Goal: Information Seeking & Learning: Learn about a topic

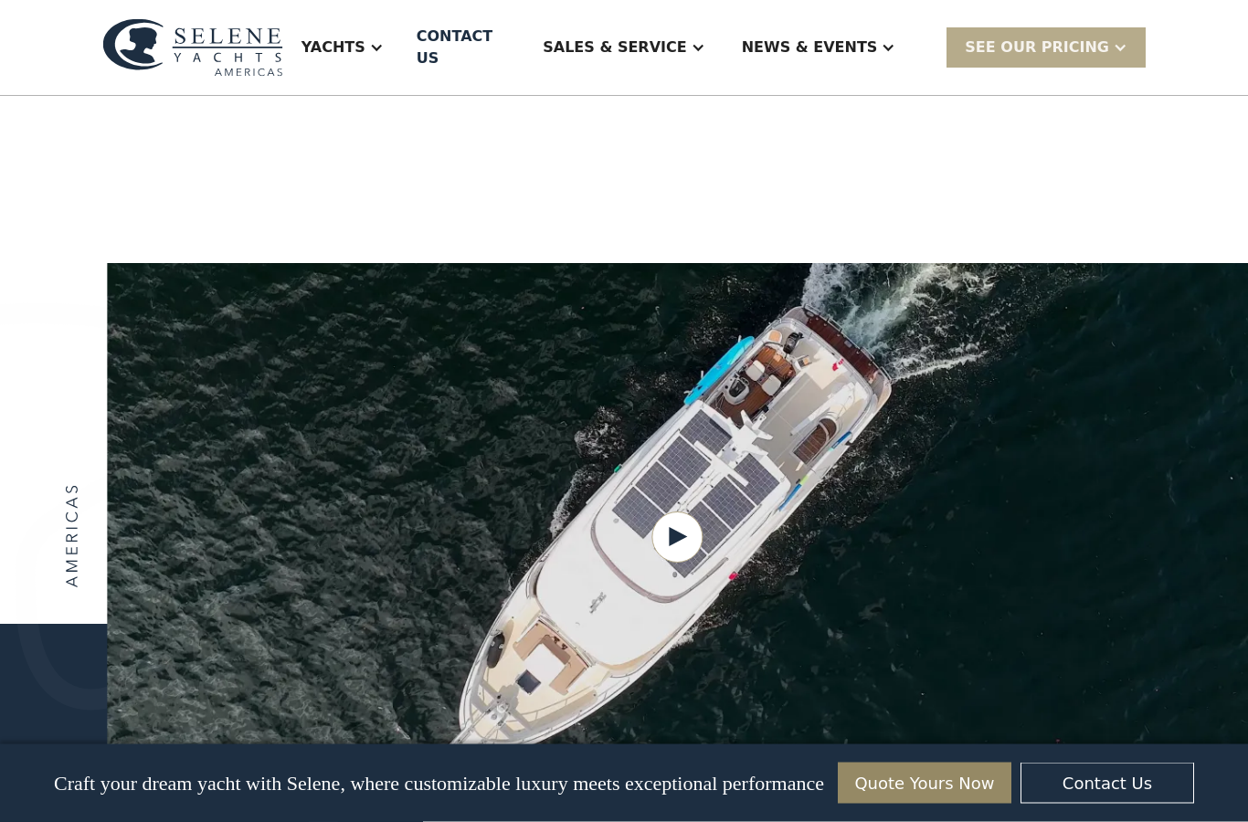
scroll to position [2123, 0]
click at [402, 39] on div "Yachts" at bounding box center [342, 47] width 119 height 73
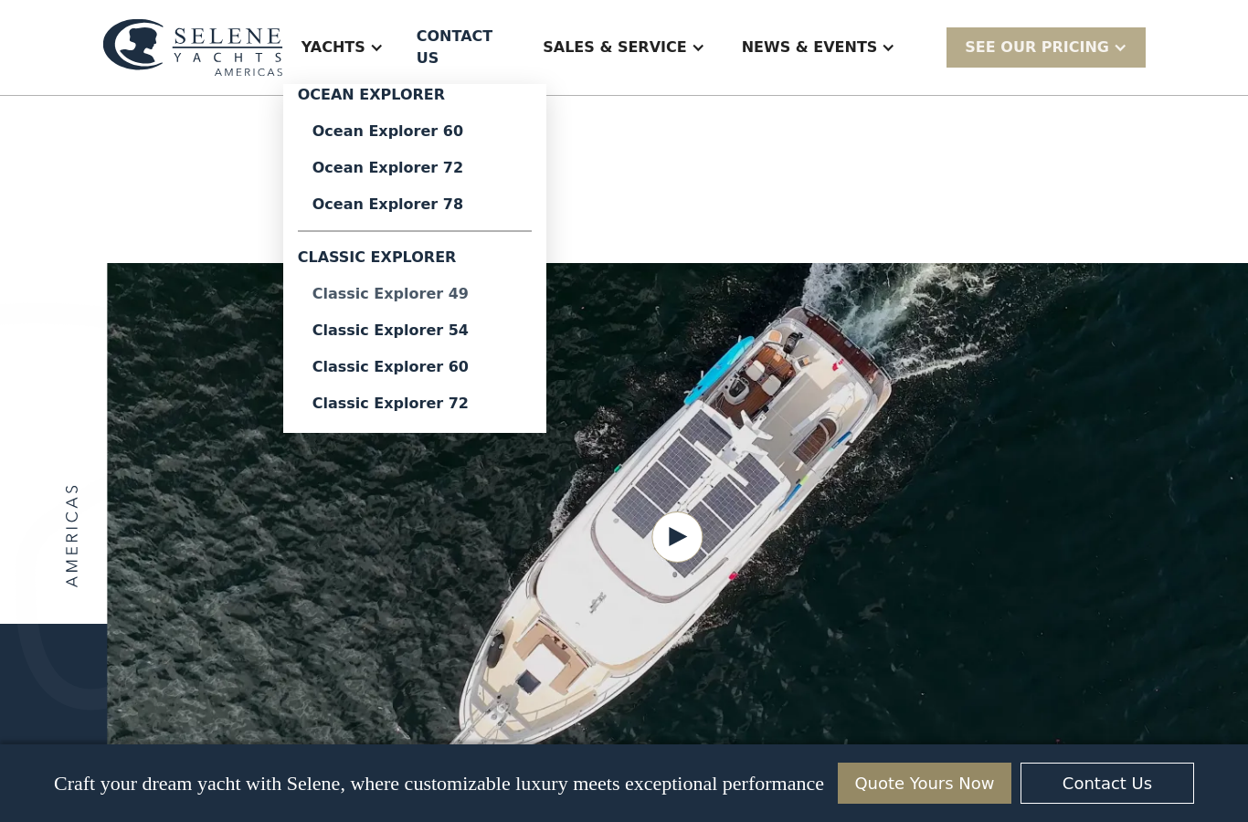
click at [455, 291] on div "Classic Explorer 49" at bounding box center [414, 294] width 205 height 15
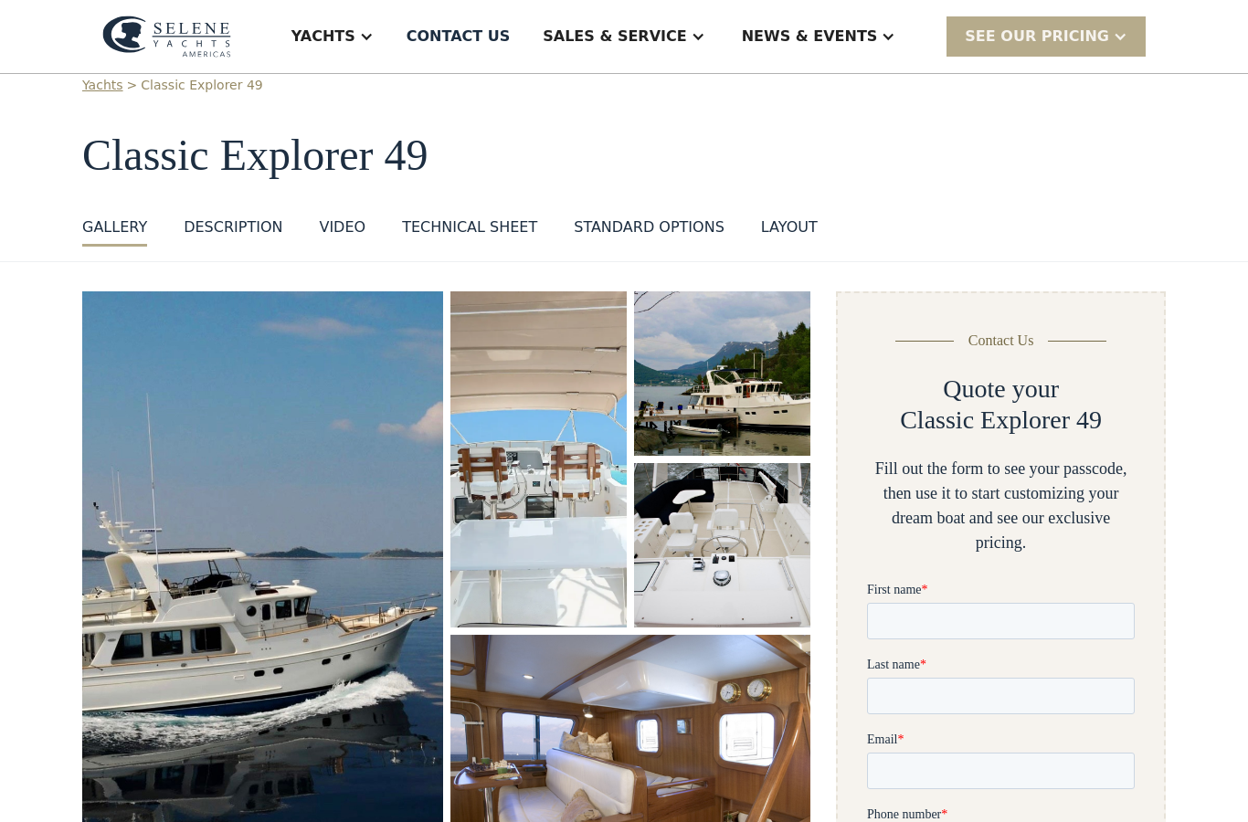
scroll to position [20, 0]
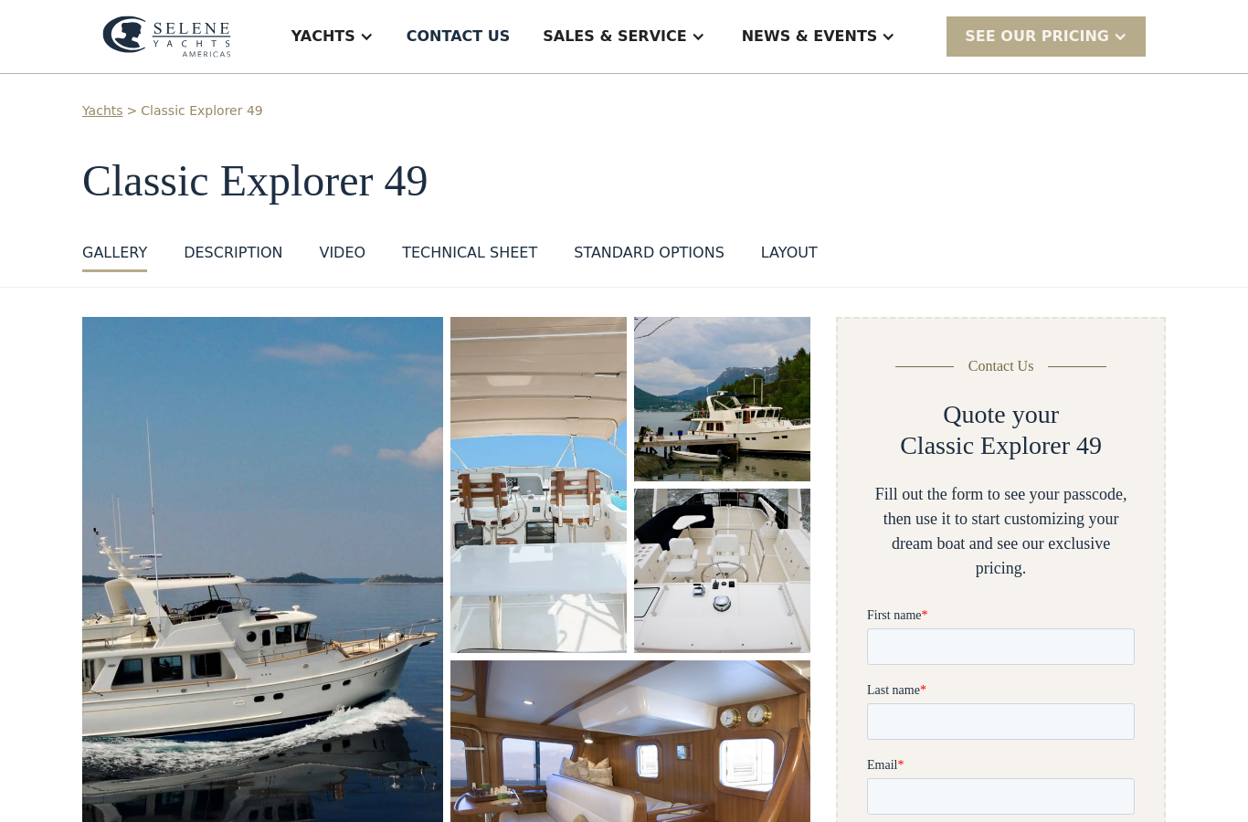
click at [124, 249] on div "GALLERY" at bounding box center [114, 253] width 65 height 22
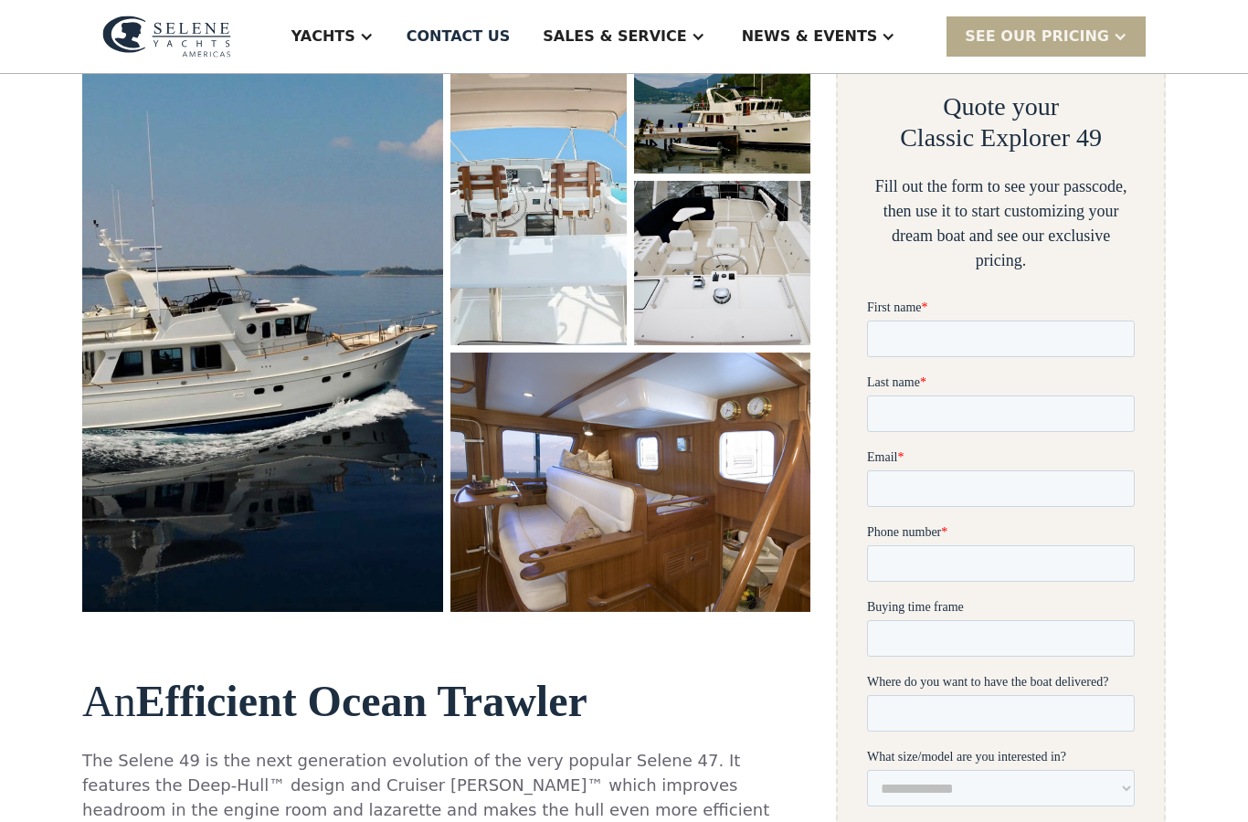
scroll to position [336, 0]
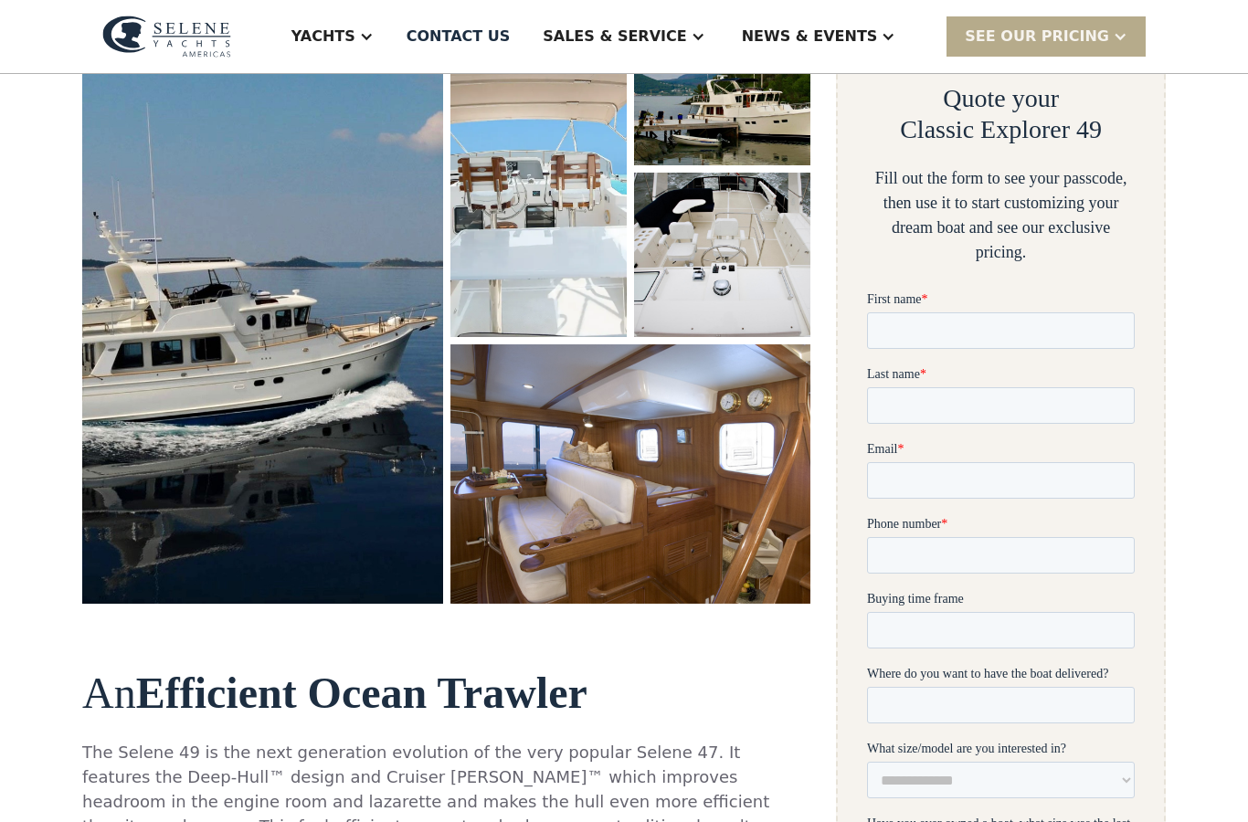
click at [756, 189] on img "open lightbox" at bounding box center [722, 255] width 176 height 164
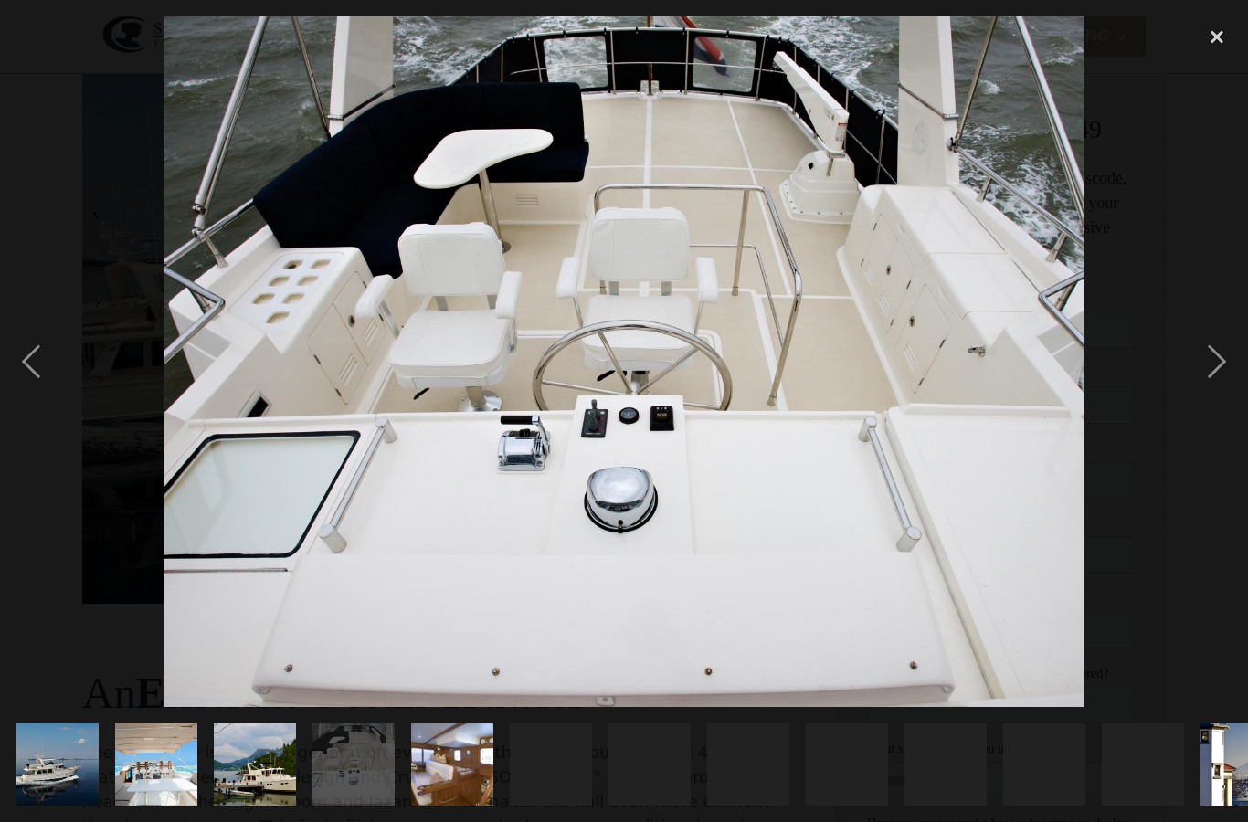
scroll to position [0, 0]
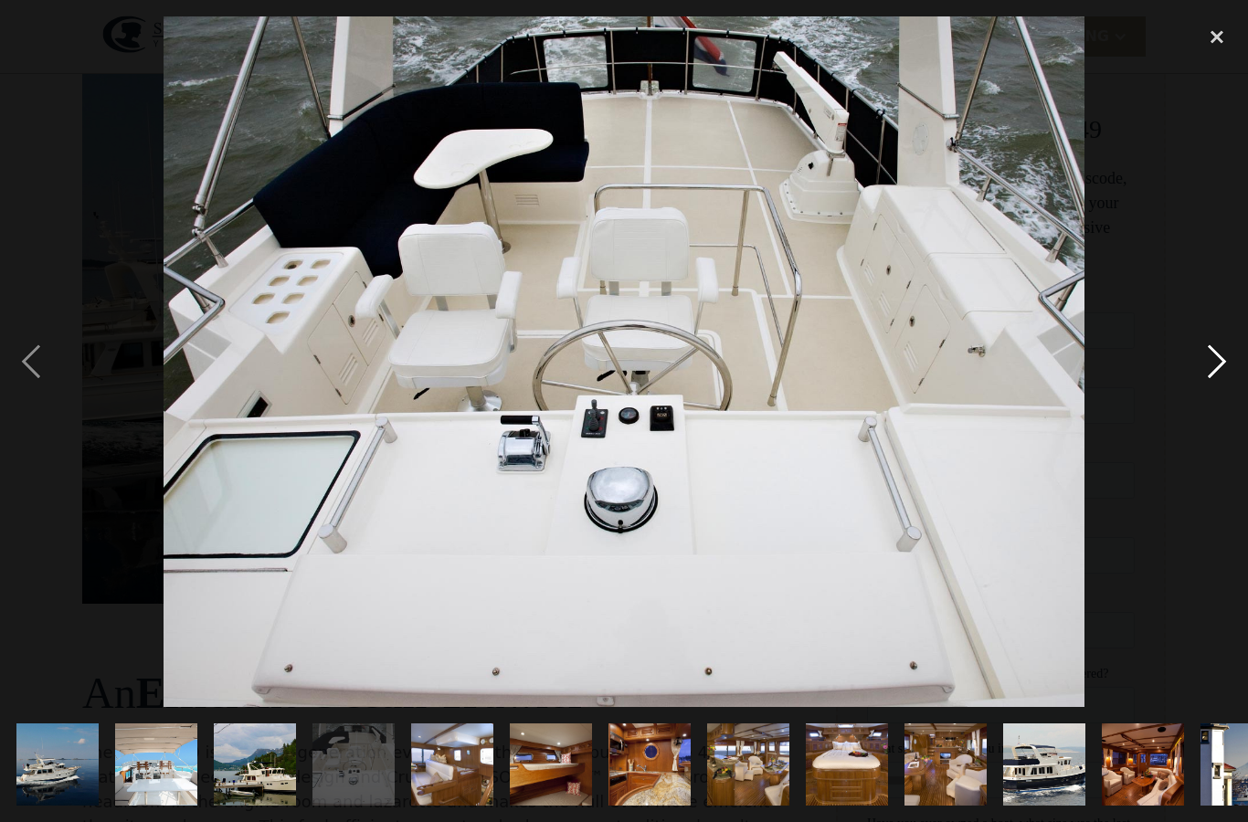
click at [1239, 374] on div "next image" at bounding box center [1217, 361] width 62 height 691
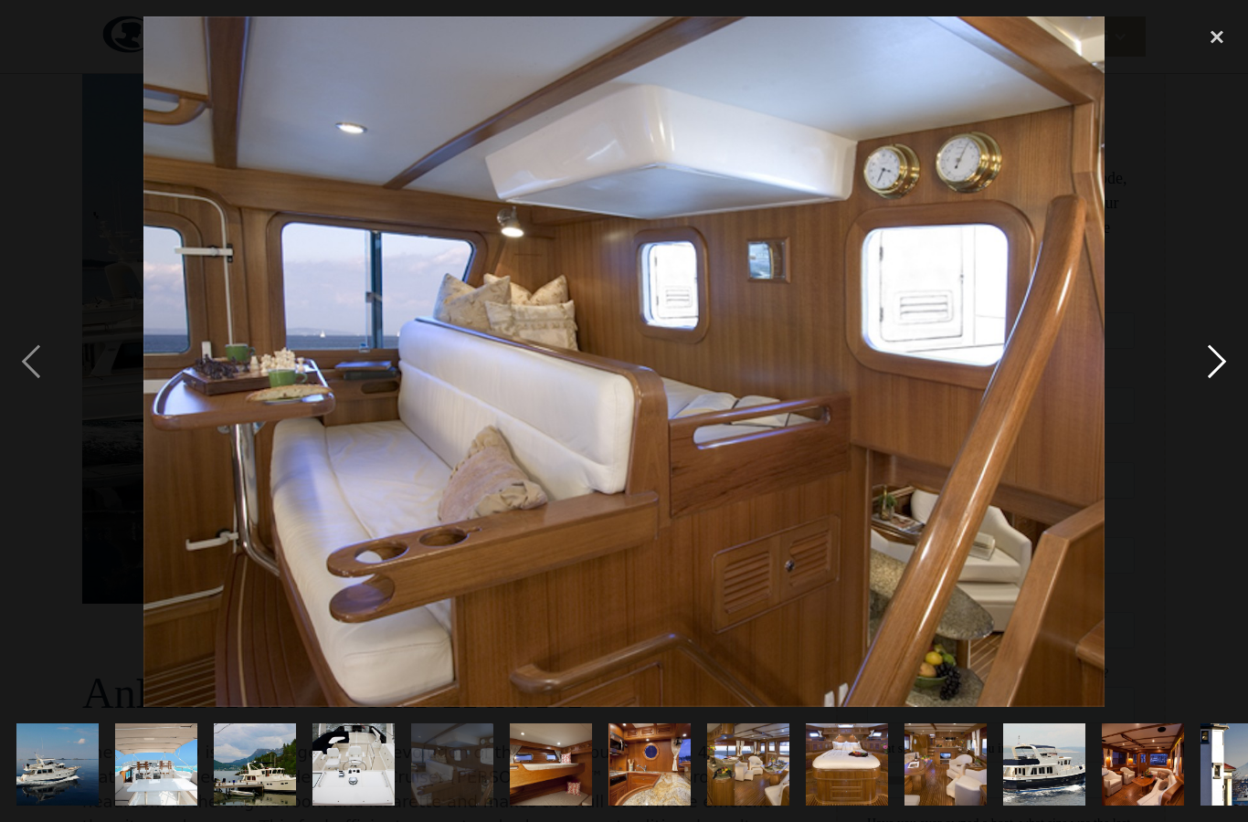
click at [1209, 361] on div "next image" at bounding box center [1217, 361] width 62 height 691
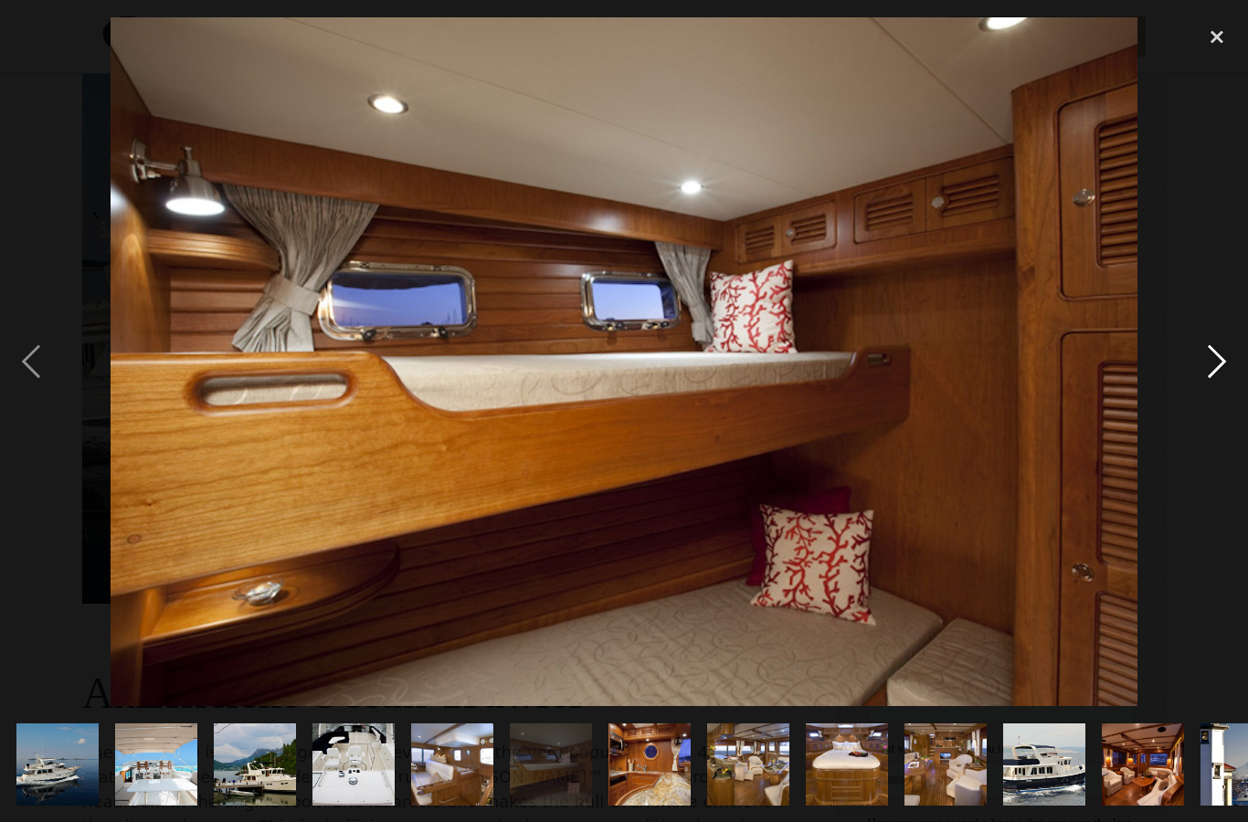
click at [1220, 362] on div "next image" at bounding box center [1217, 361] width 62 height 691
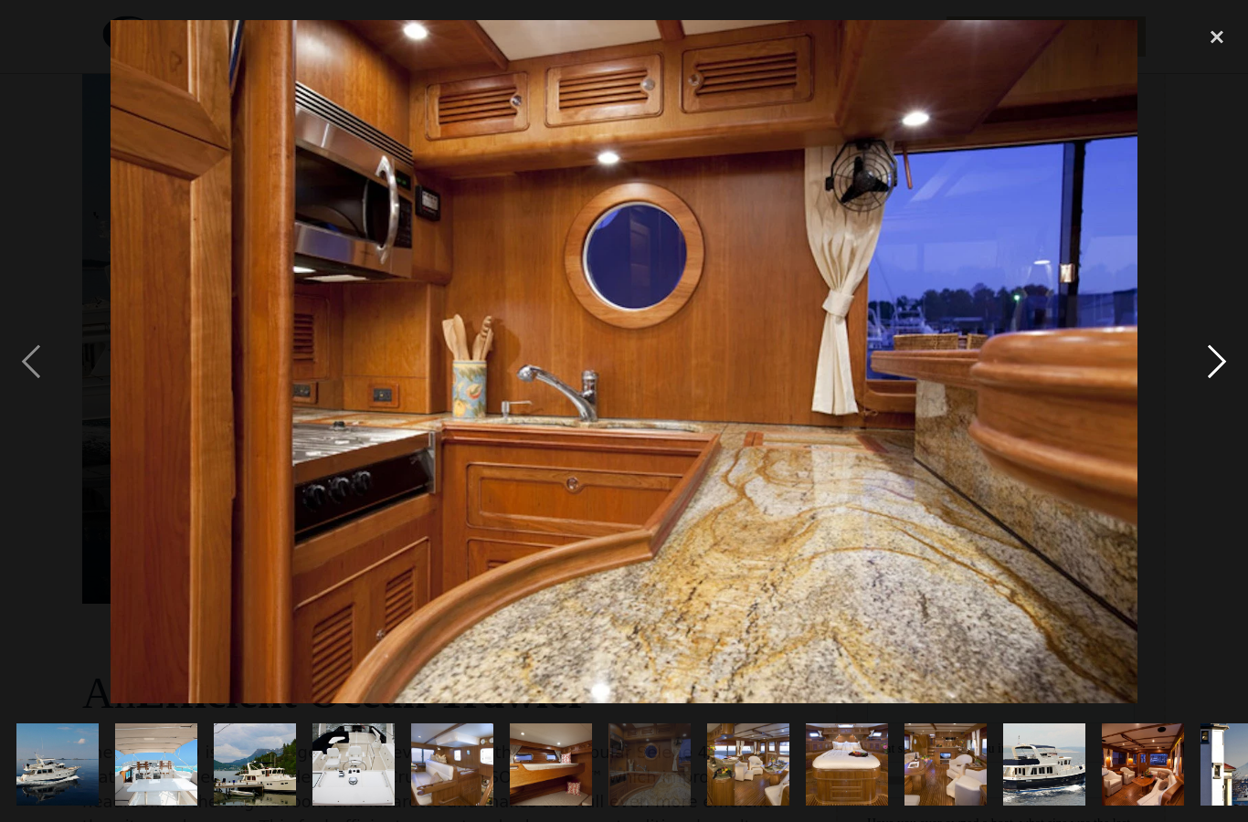
click at [1211, 366] on div "next image" at bounding box center [1217, 361] width 62 height 691
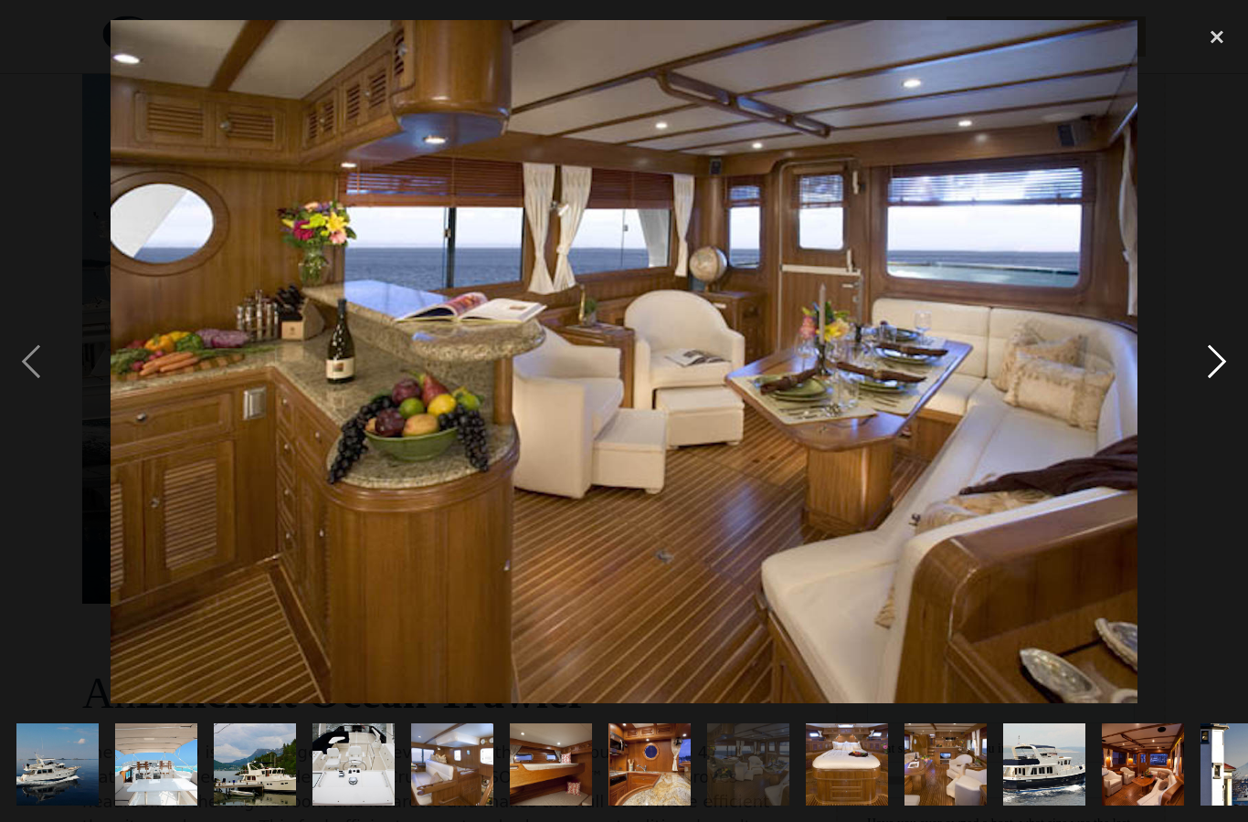
click at [1219, 363] on div "next image" at bounding box center [1217, 361] width 62 height 691
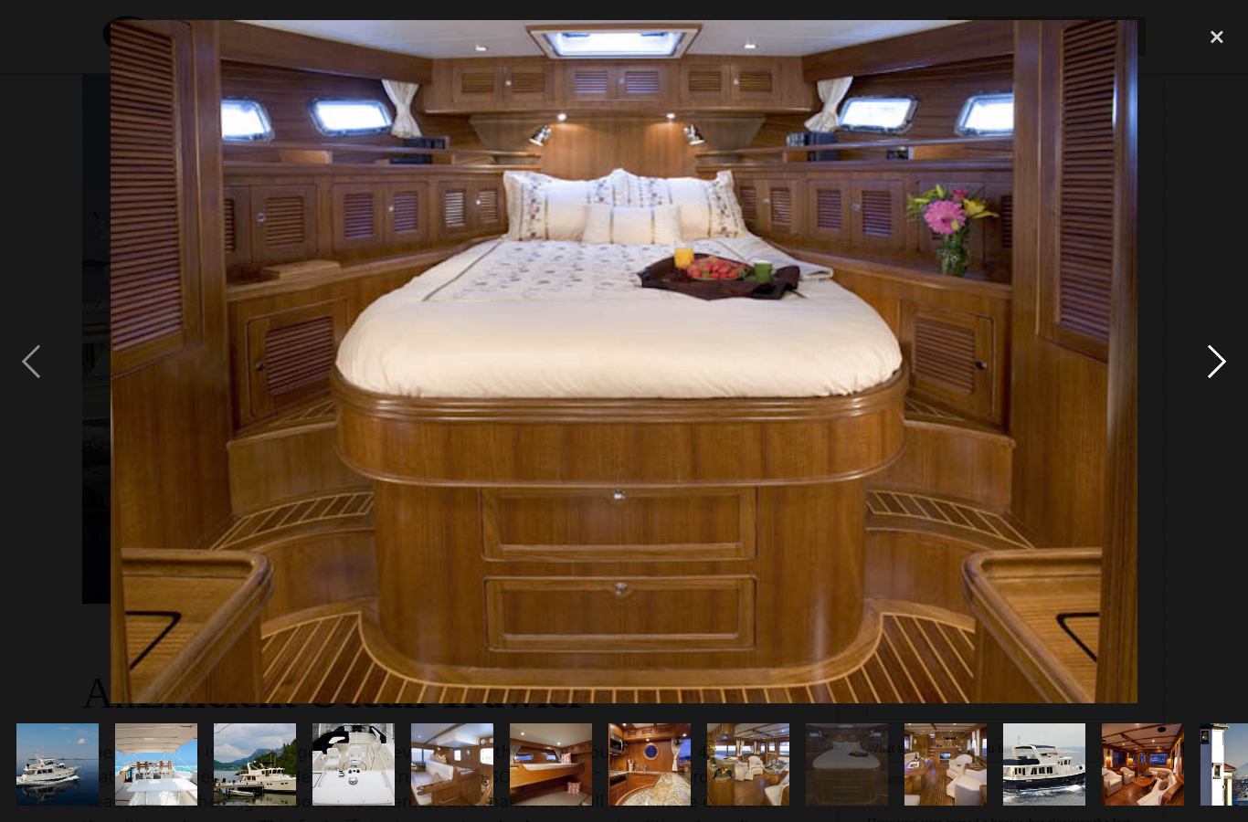
click at [1215, 361] on div "next image" at bounding box center [1217, 361] width 62 height 691
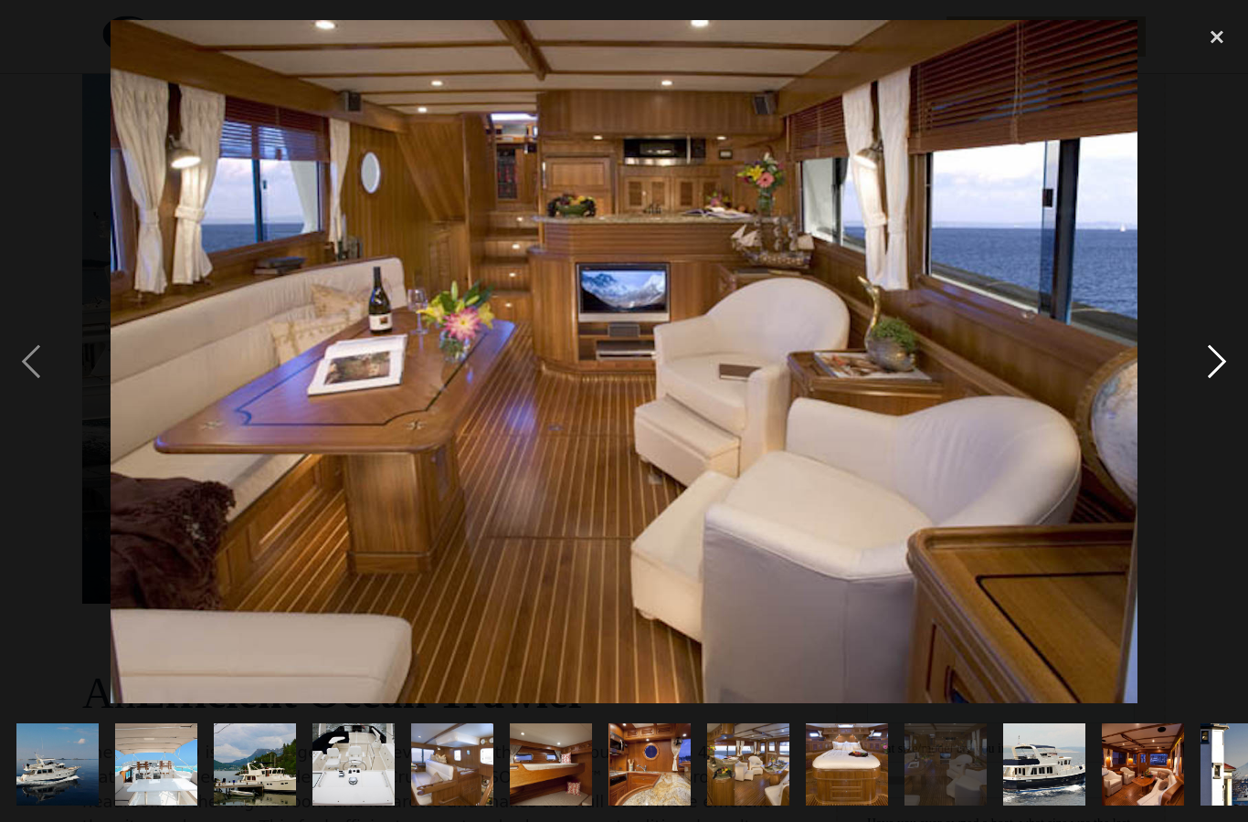
click at [1212, 358] on div "next image" at bounding box center [1217, 361] width 62 height 691
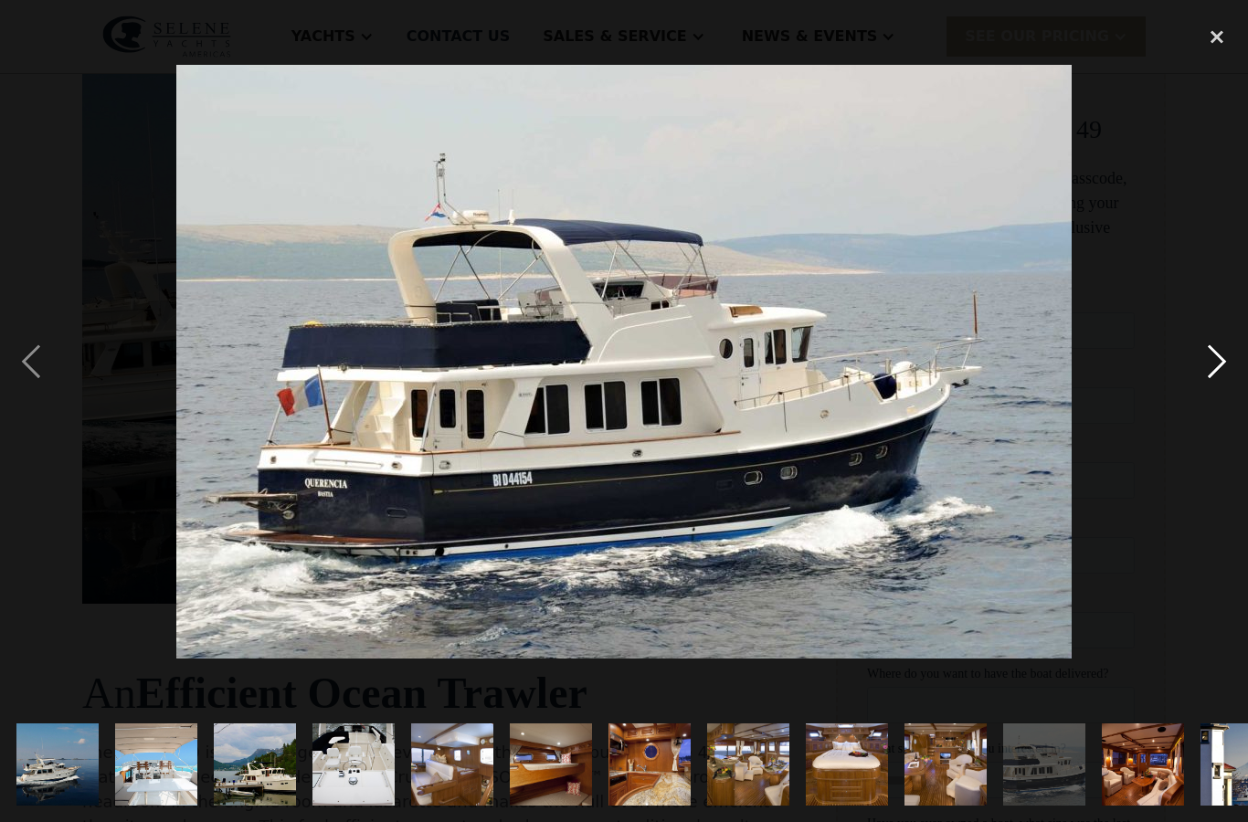
click at [1215, 356] on div "next image" at bounding box center [1217, 361] width 62 height 691
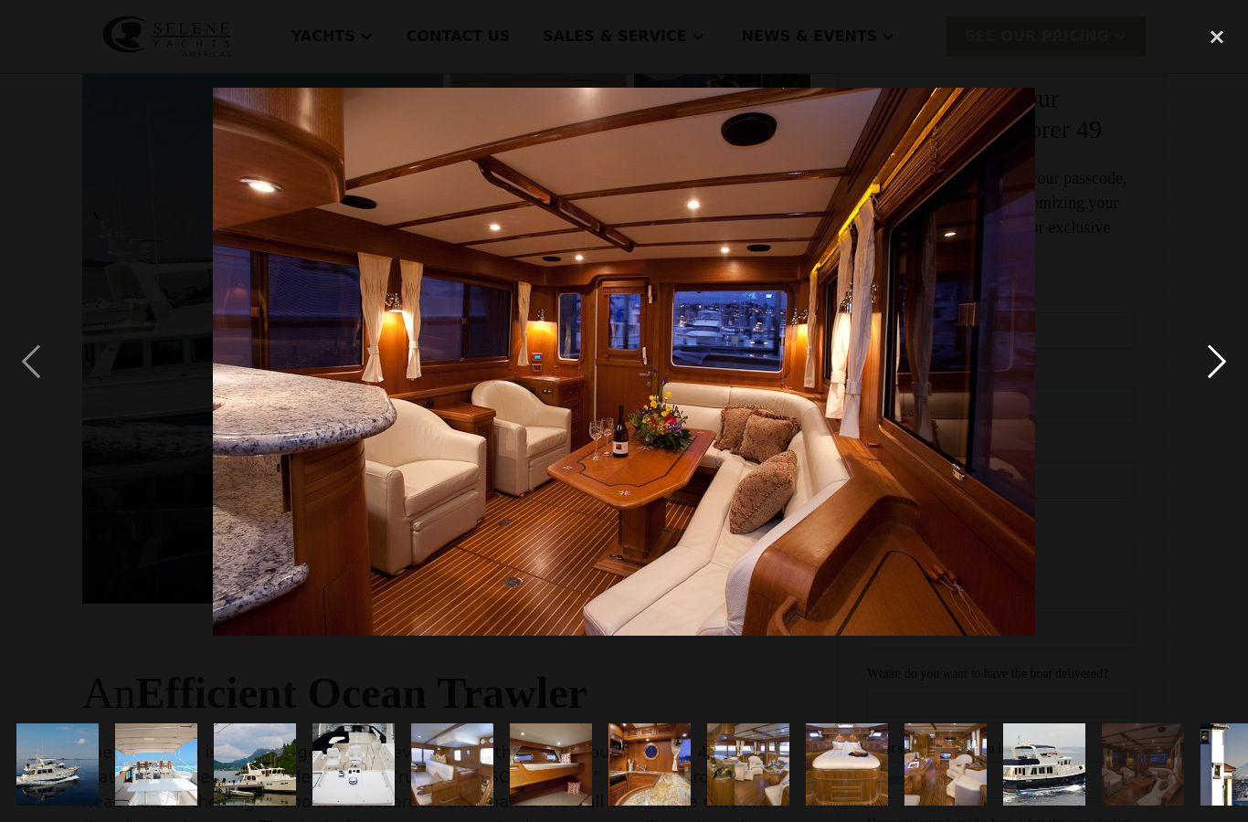
click at [1218, 374] on div "next image" at bounding box center [1217, 361] width 62 height 691
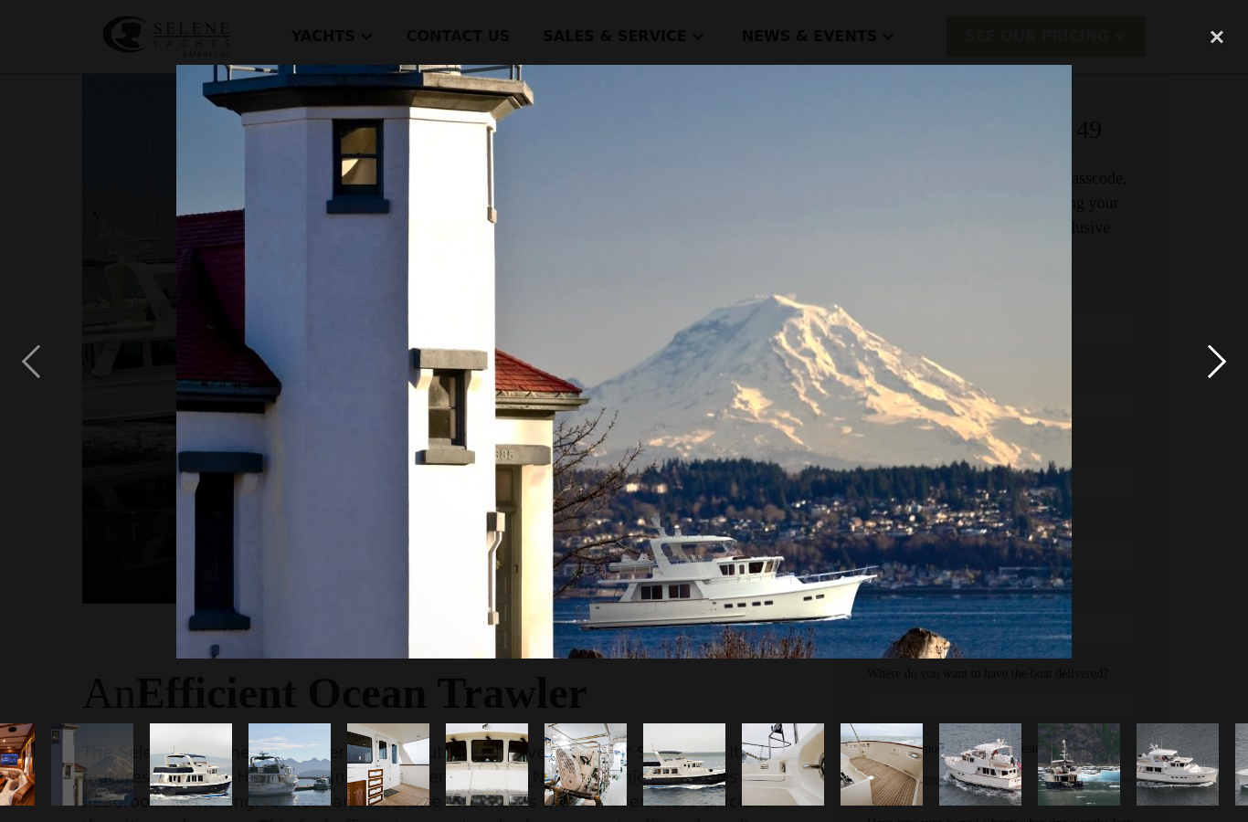
scroll to position [0, 1192]
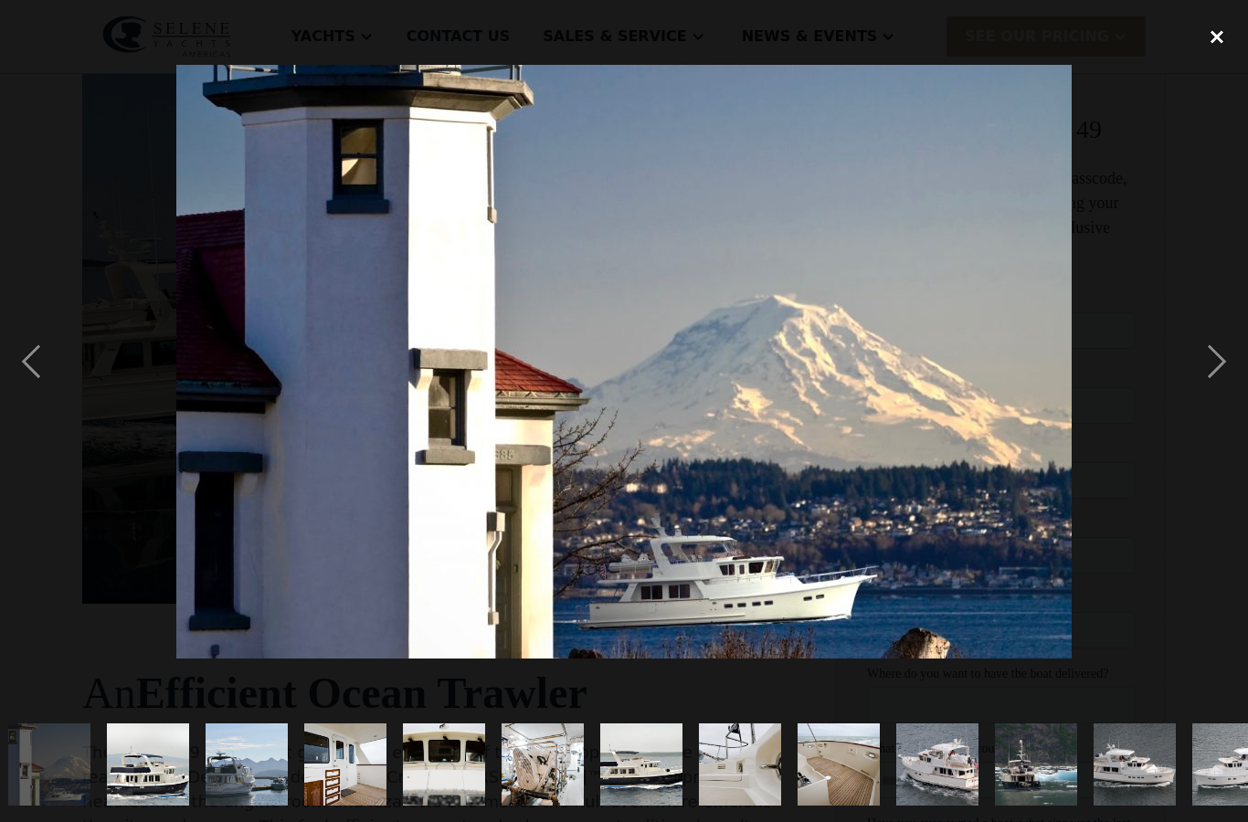
click at [1223, 21] on div "close lightbox" at bounding box center [1217, 36] width 62 height 40
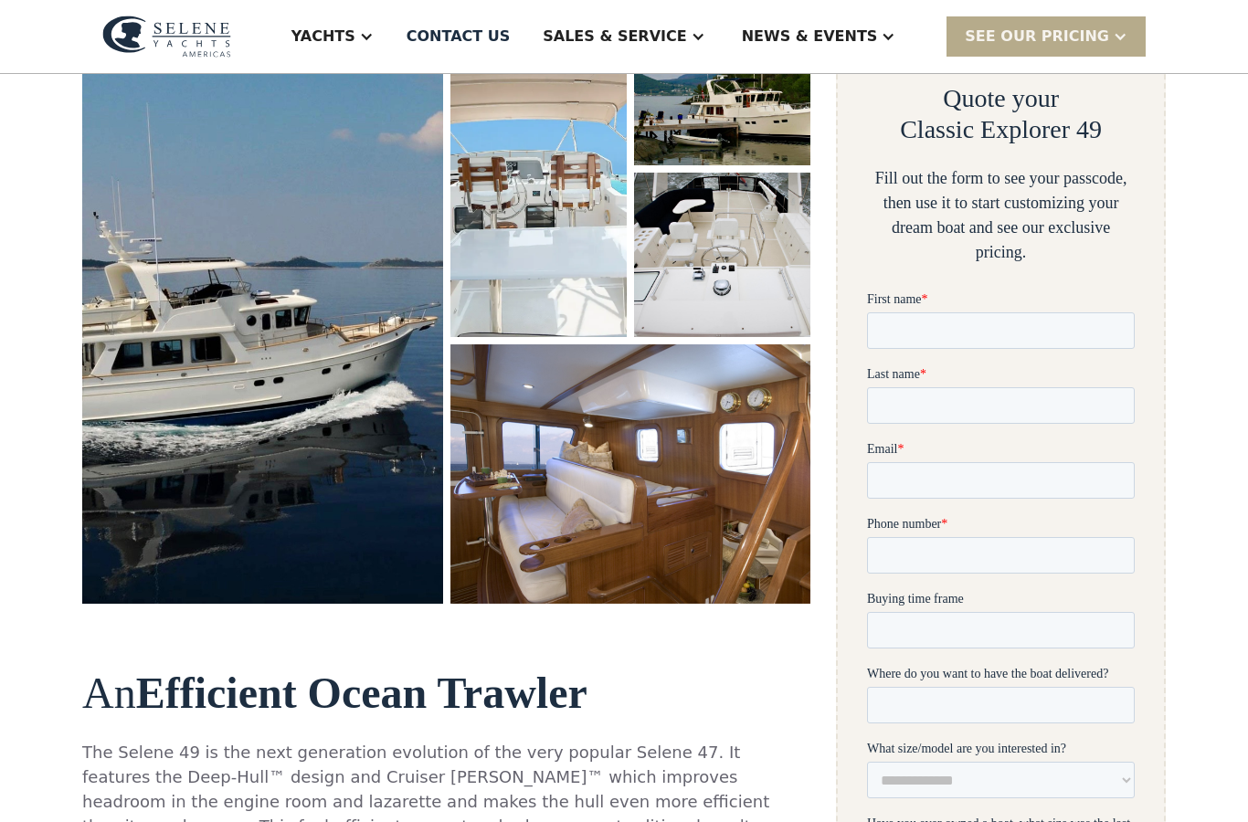
scroll to position [0, 0]
